Goal: Navigation & Orientation: Find specific page/section

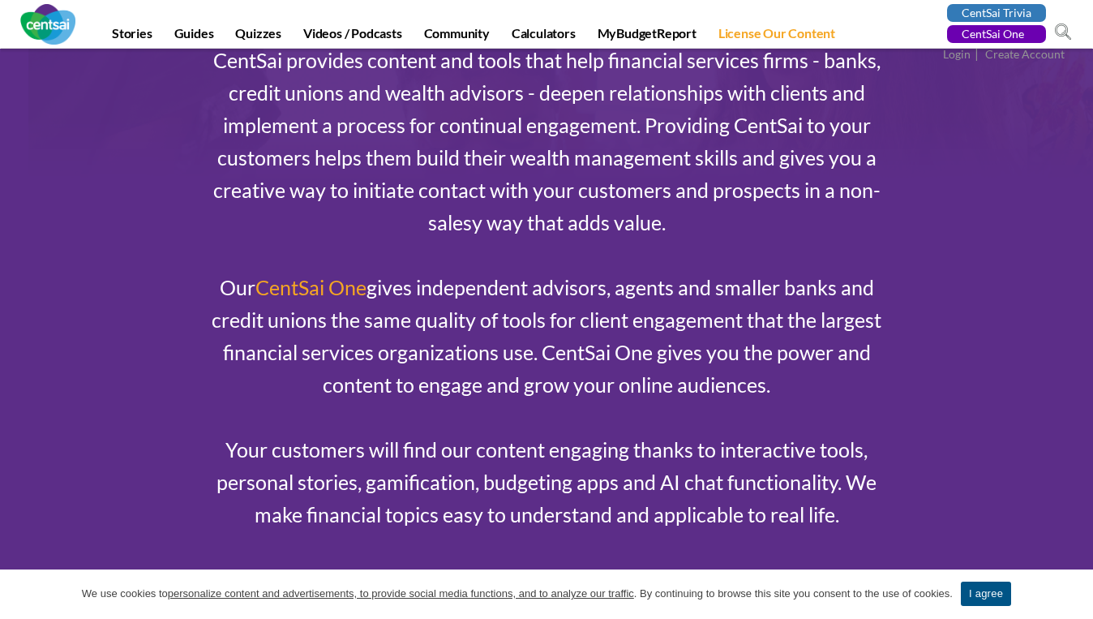
scroll to position [131, 0]
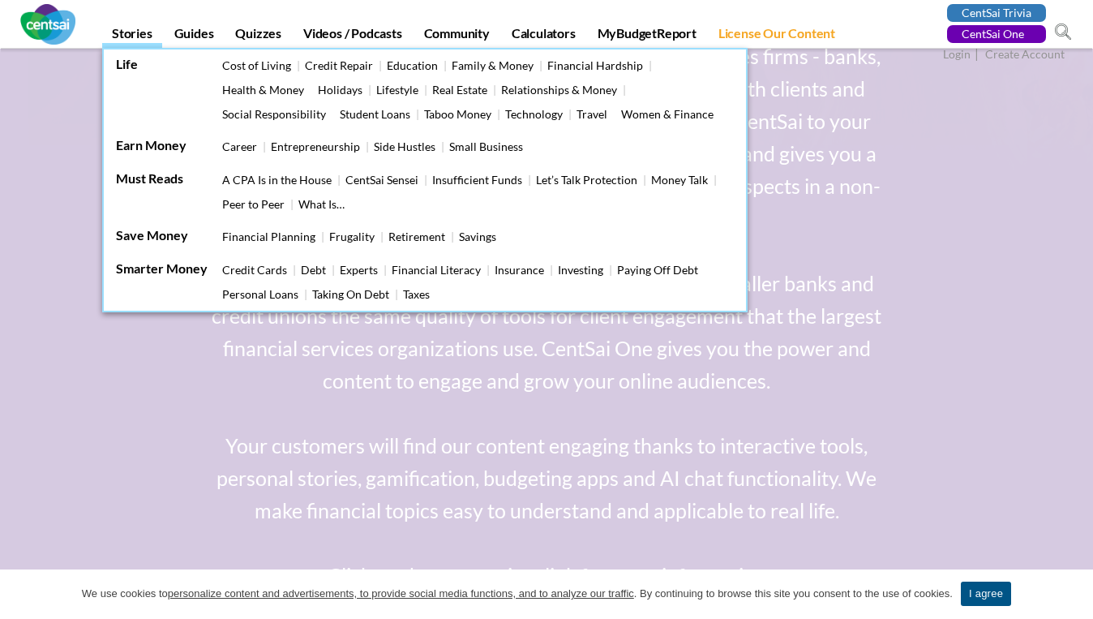
click at [265, 234] on link "Financial Planning" at bounding box center [268, 237] width 93 height 14
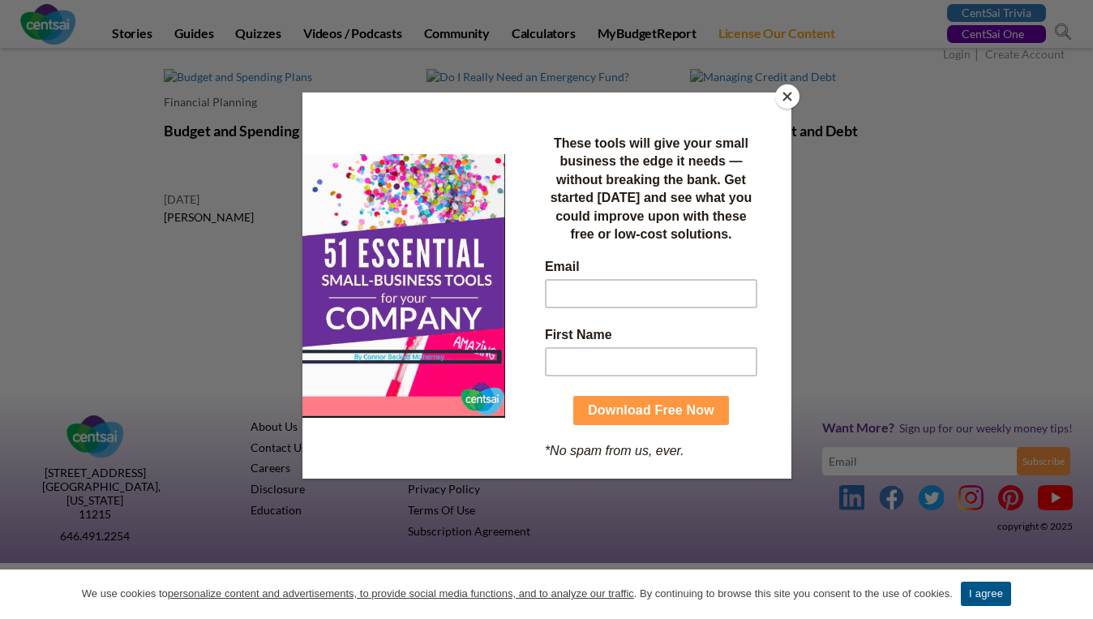
scroll to position [659, 0]
click at [791, 92] on button "Close" at bounding box center [787, 96] width 24 height 24
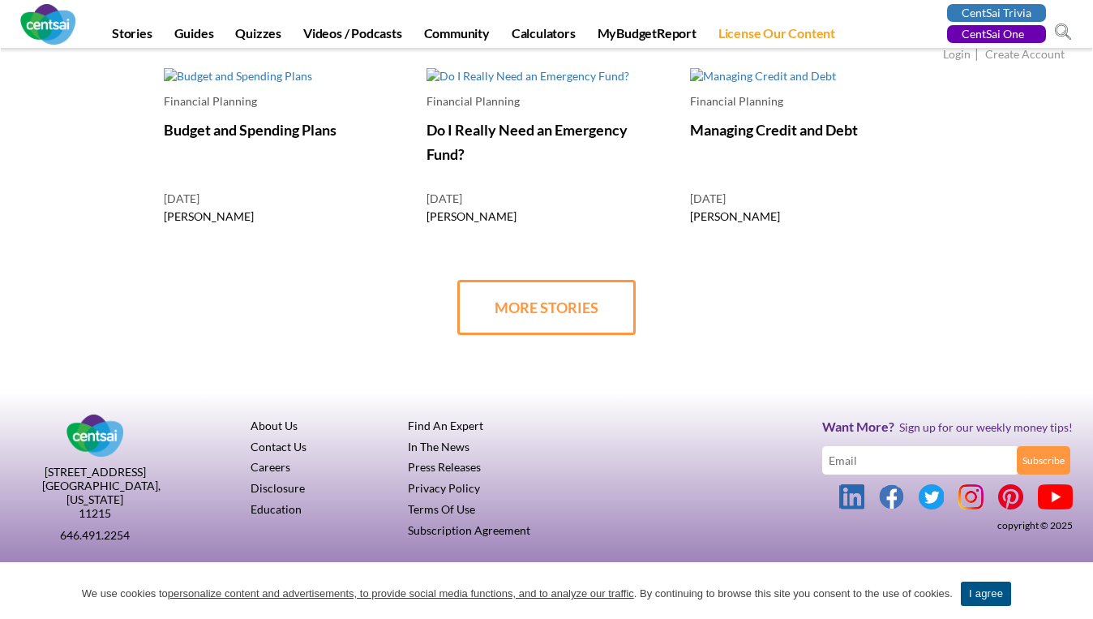
scroll to position [671, 0]
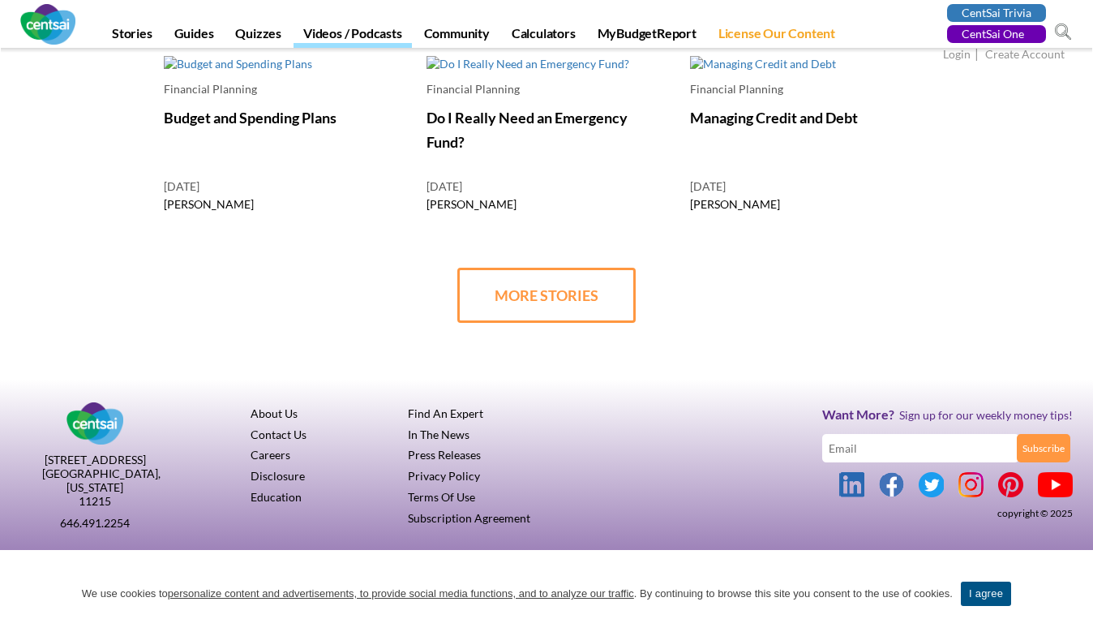
click at [373, 37] on link "Videos / Podcasts" at bounding box center [353, 36] width 118 height 23
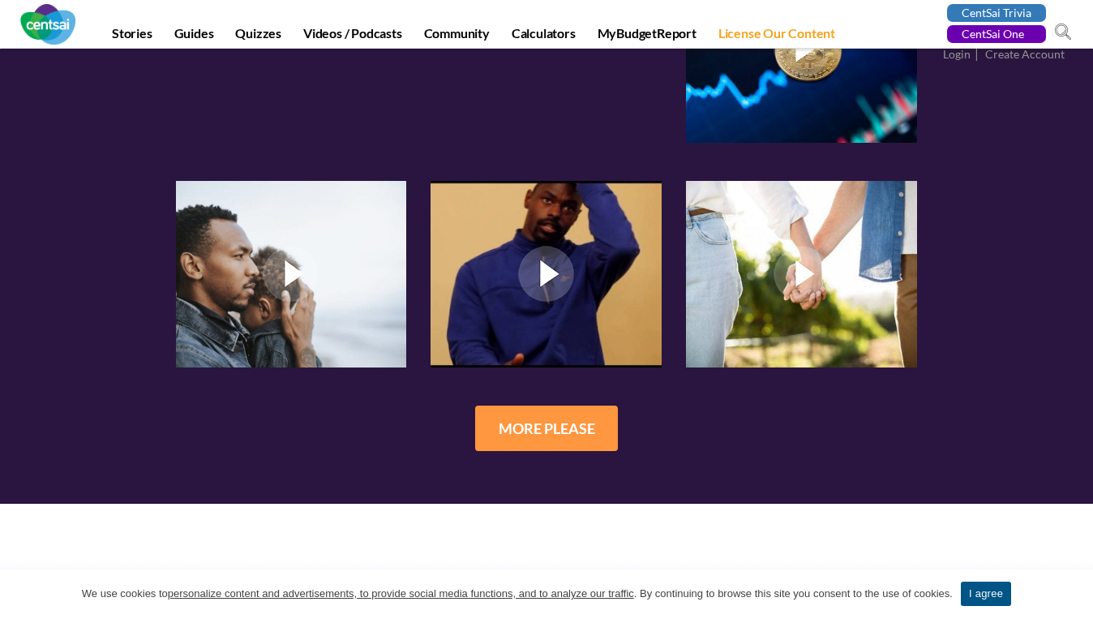
scroll to position [1548, 0]
